Goal: Entertainment & Leisure: Consume media (video, audio)

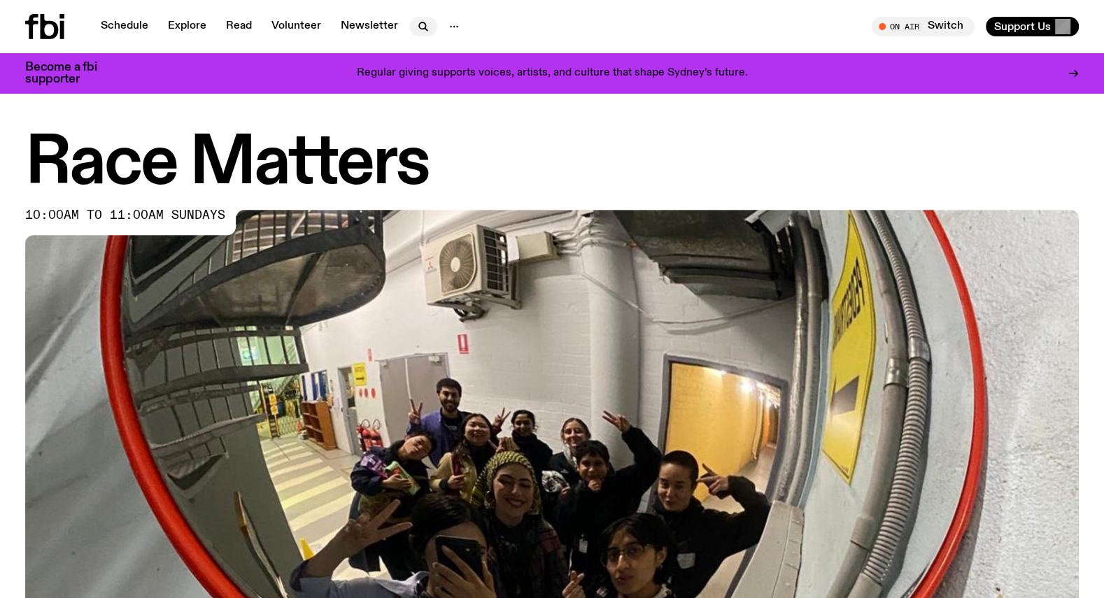
click at [417, 24] on icon "button" at bounding box center [423, 26] width 17 height 17
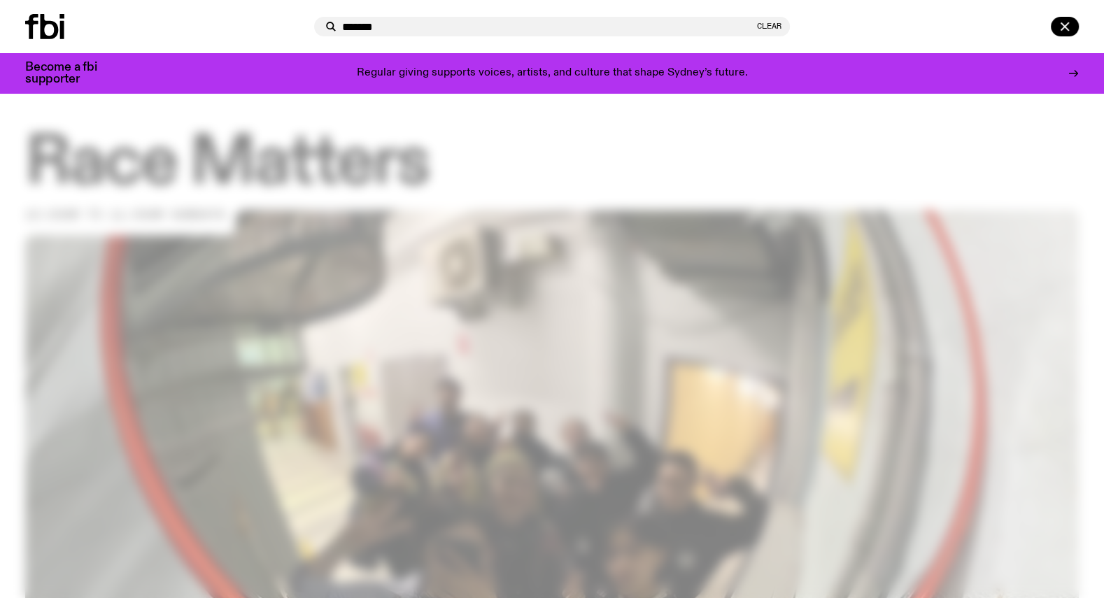
type input "******"
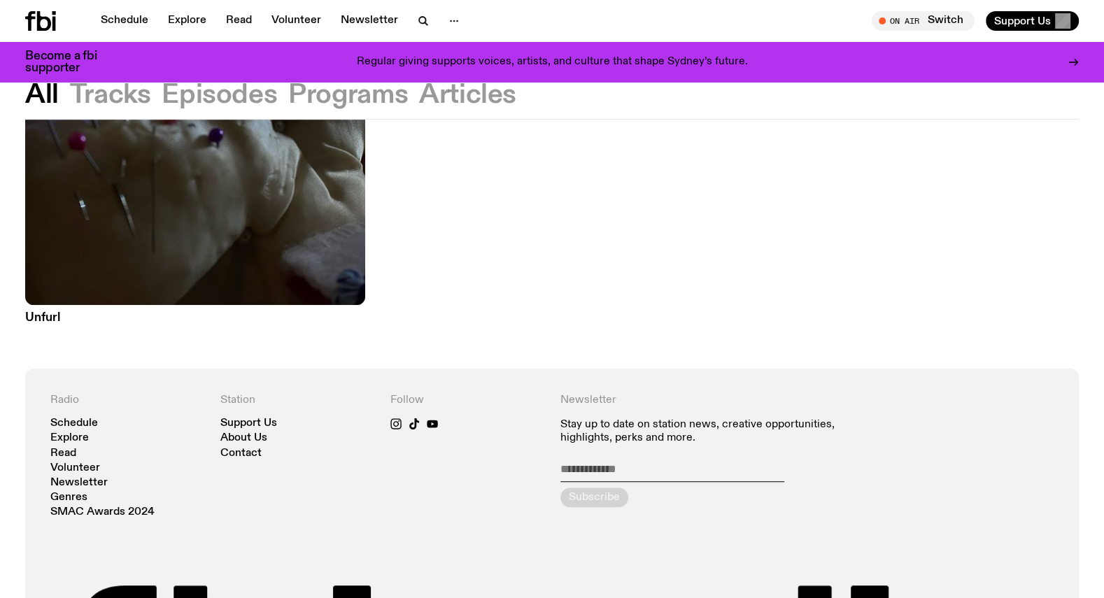
scroll to position [714, 0]
click at [134, 241] on img at bounding box center [195, 76] width 340 height 453
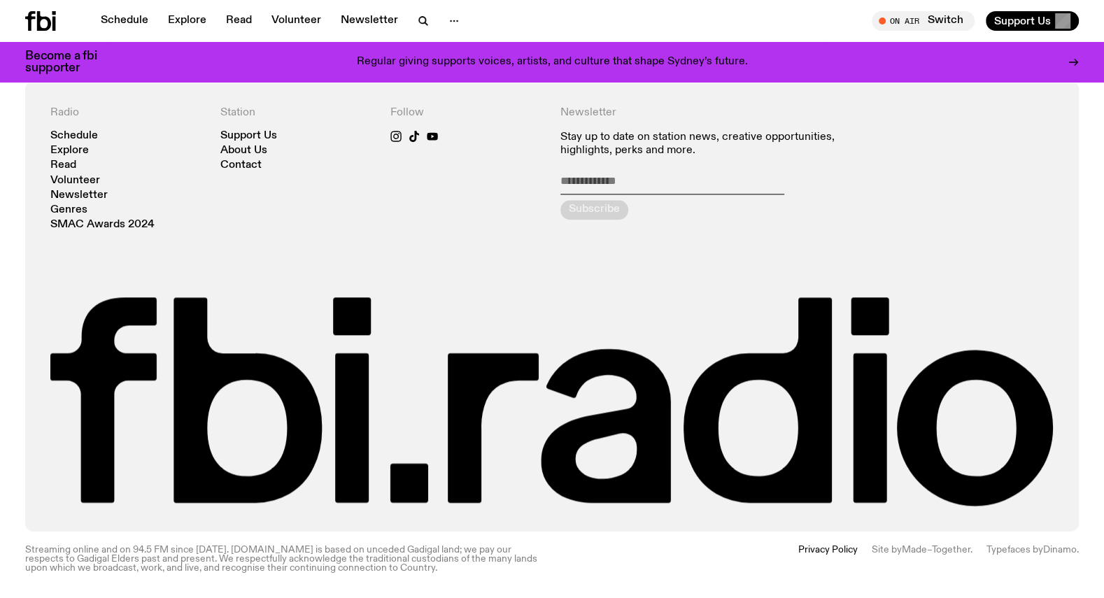
scroll to position [1689, 0]
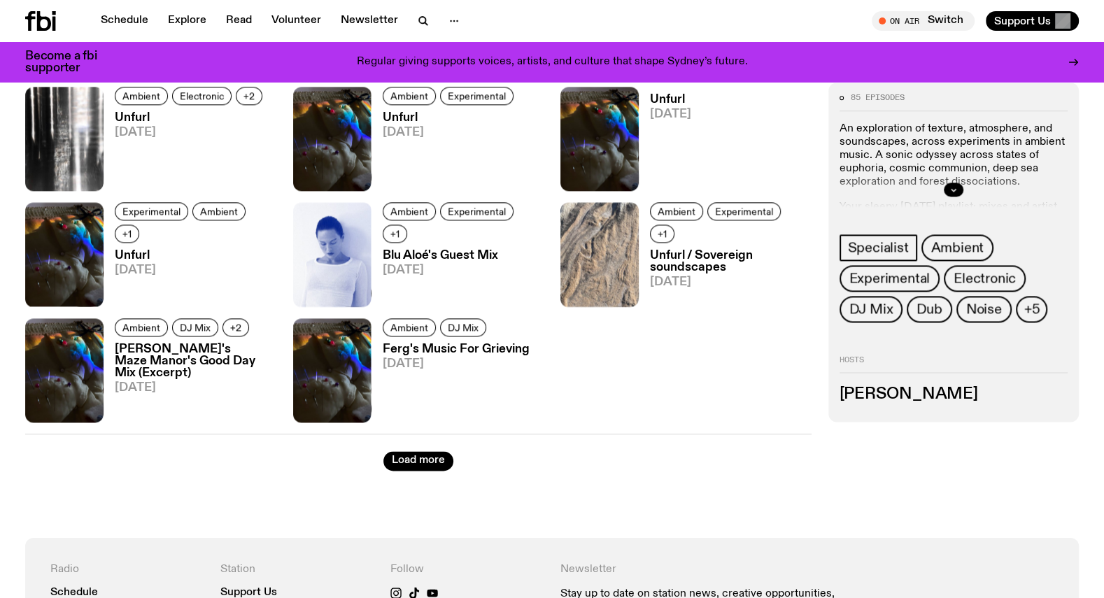
click at [673, 250] on h3 "Unfurl / Sovereign soundscapes" at bounding box center [731, 262] width 162 height 24
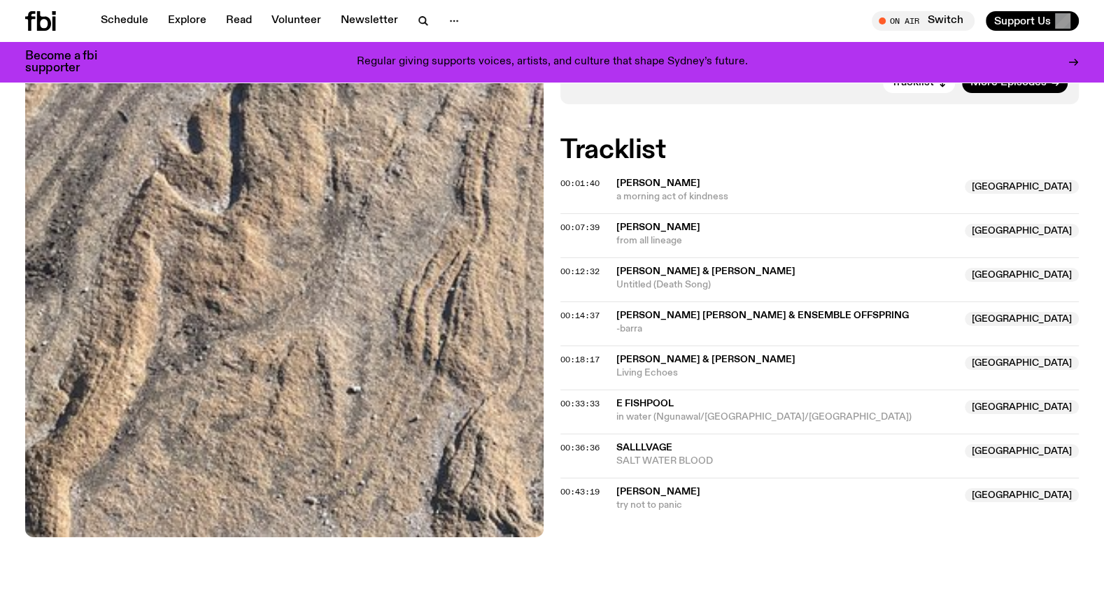
scroll to position [423, 0]
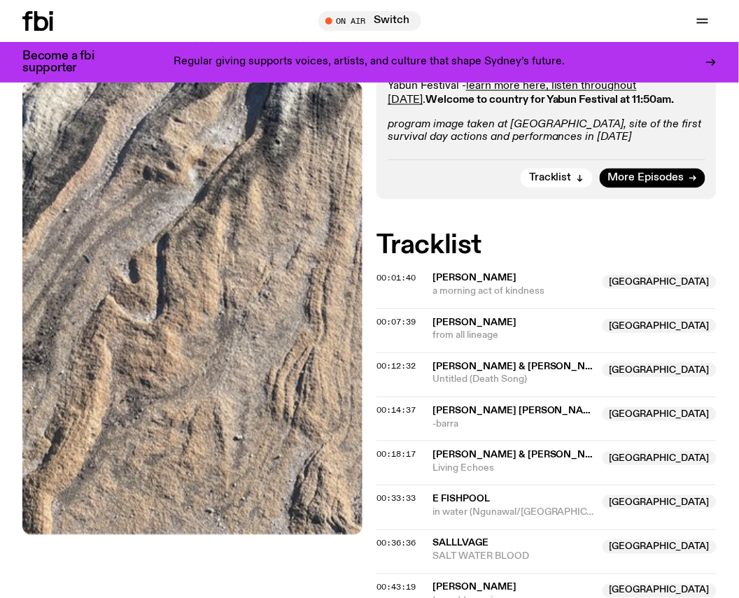
click at [710, 229] on div "Aired on 26.01.25 , 11:00am Specialist Ambient Experimental Neoclassical Guest …" at bounding box center [369, 280] width 739 height 790
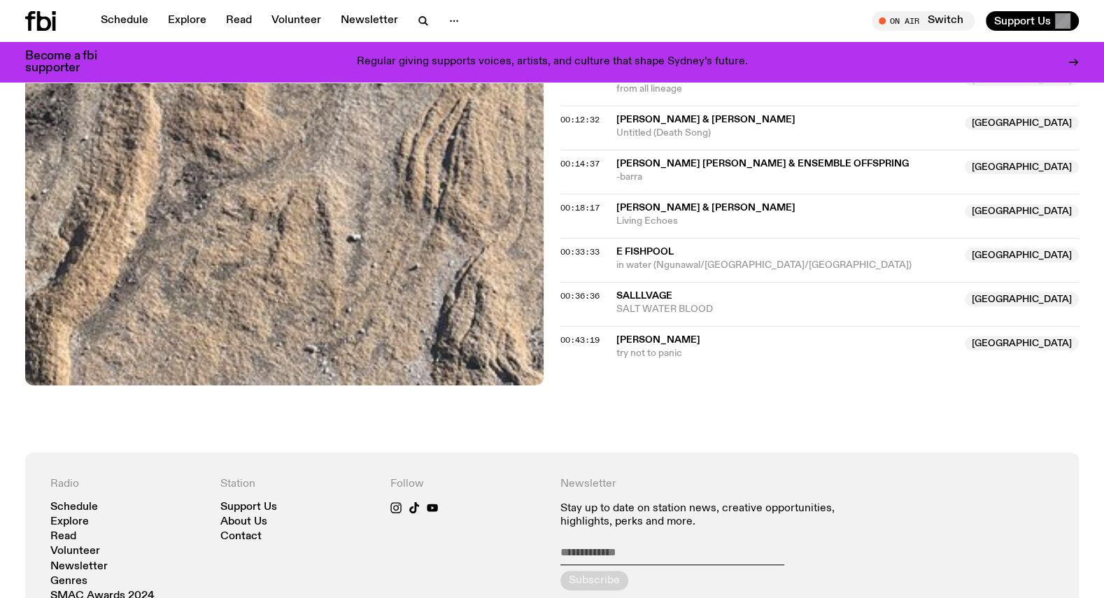
scroll to position [0, 0]
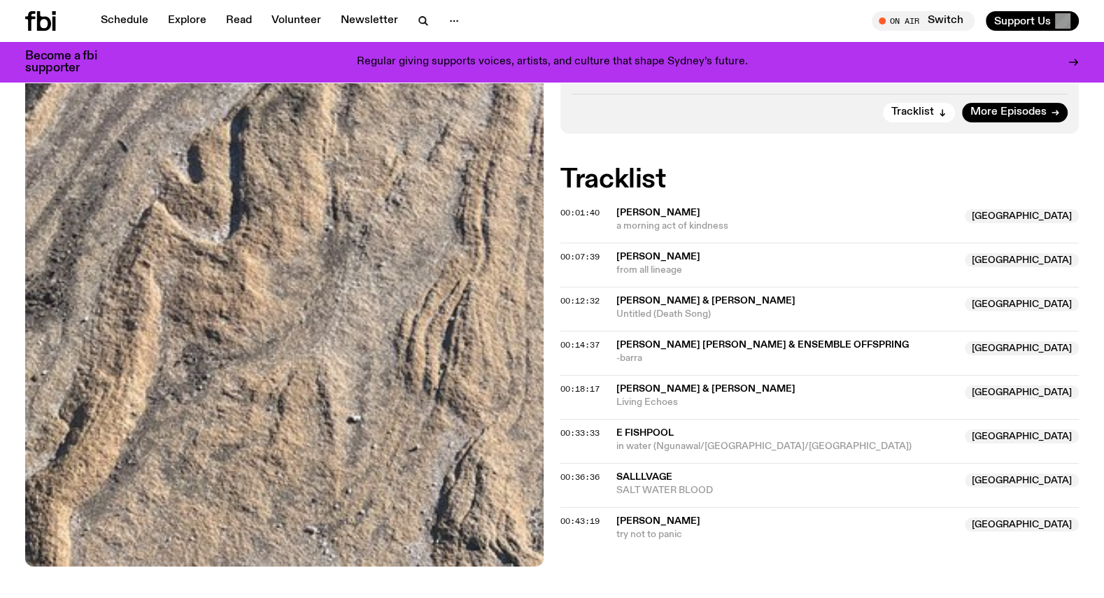
scroll to position [393, 0]
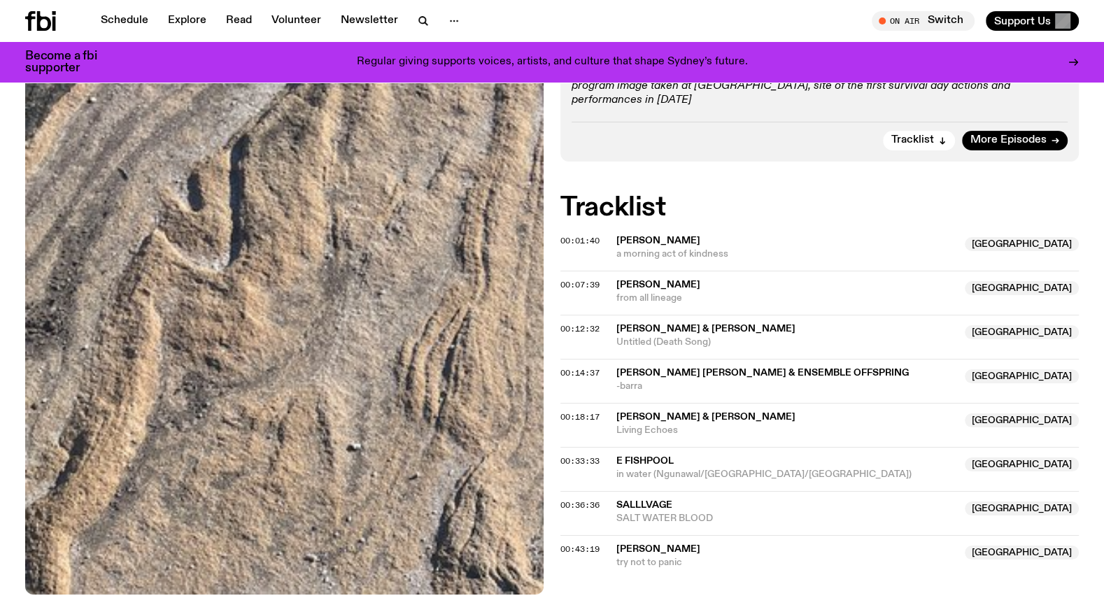
scroll to position [371, 0]
